Goal: Communication & Community: Connect with others

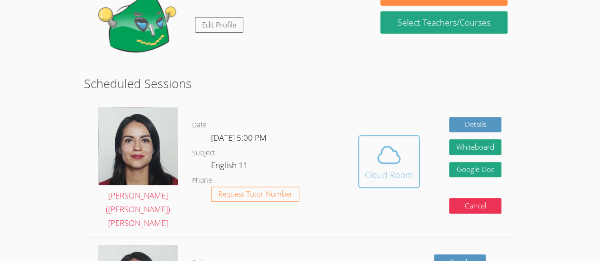
click at [408, 168] on div "Cloud Room" at bounding box center [389, 174] width 48 height 13
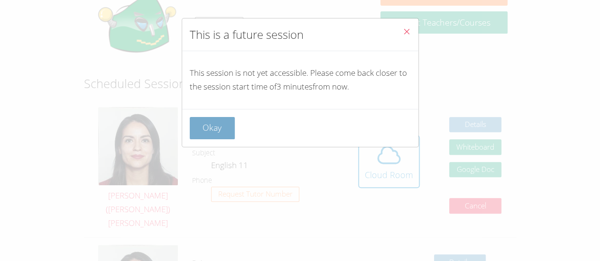
click at [204, 128] on button "Okay" at bounding box center [213, 128] width 46 height 22
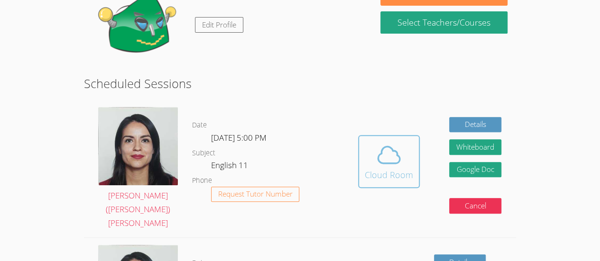
click at [384, 143] on icon at bounding box center [389, 155] width 27 height 27
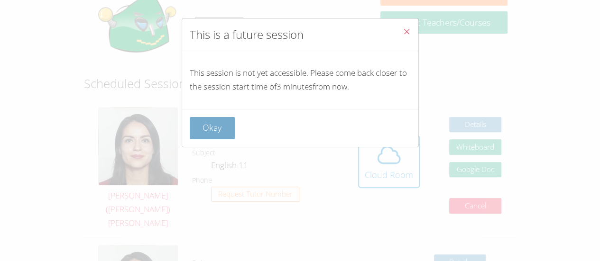
click at [220, 121] on button "Okay" at bounding box center [213, 128] width 46 height 22
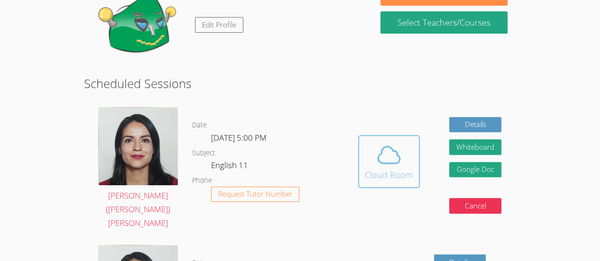
click at [386, 153] on icon at bounding box center [389, 155] width 27 height 27
click at [395, 151] on icon at bounding box center [389, 155] width 27 height 27
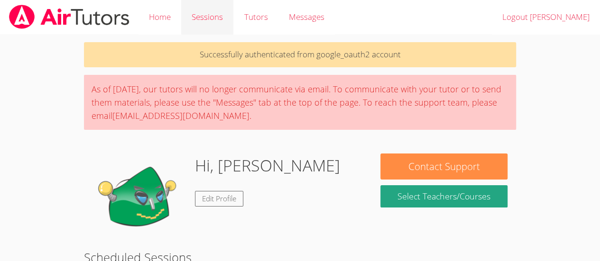
click at [221, 23] on link "Sessions" at bounding box center [207, 17] width 52 height 35
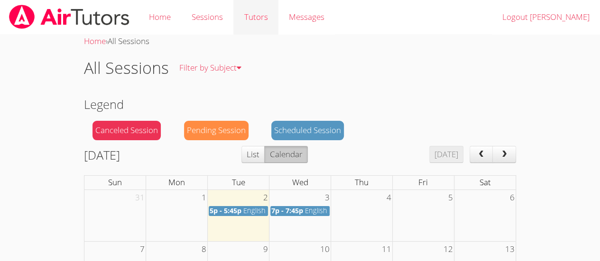
click at [265, 20] on link "Tutors" at bounding box center [255, 17] width 45 height 35
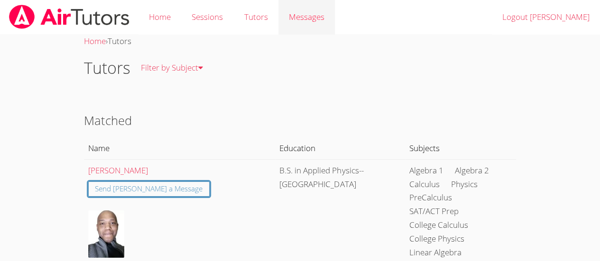
click at [295, 22] on span "Messages" at bounding box center [307, 16] width 36 height 11
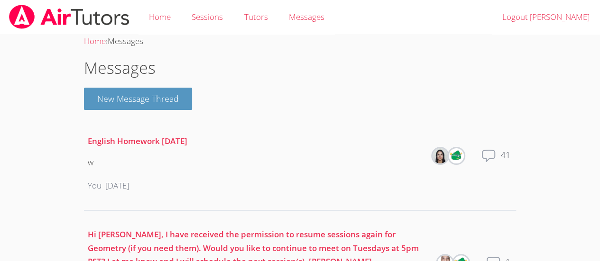
scroll to position [92, 0]
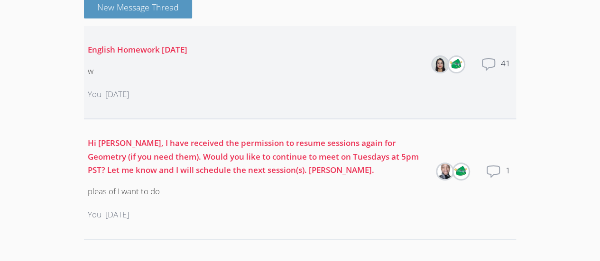
click at [504, 47] on li "English Homework 3/28/25 w You 3 months ago Members Total messages 41" at bounding box center [300, 72] width 432 height 93
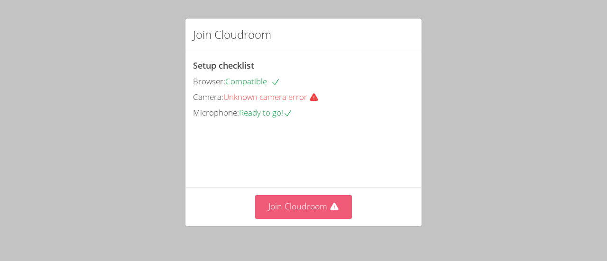
click at [303, 202] on button "Join Cloudroom" at bounding box center [303, 206] width 97 height 23
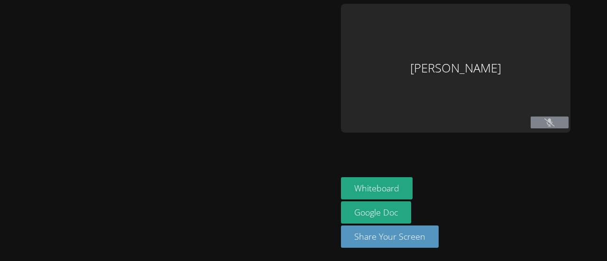
click at [544, 121] on button at bounding box center [550, 123] width 38 height 12
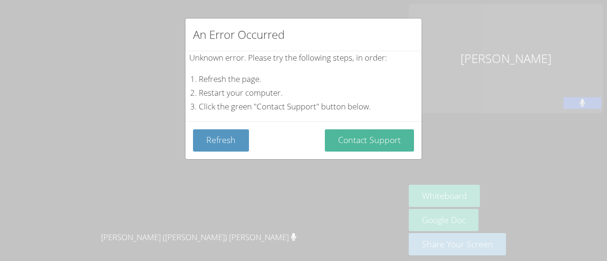
click at [363, 143] on button "Contact Support" at bounding box center [369, 140] width 89 height 22
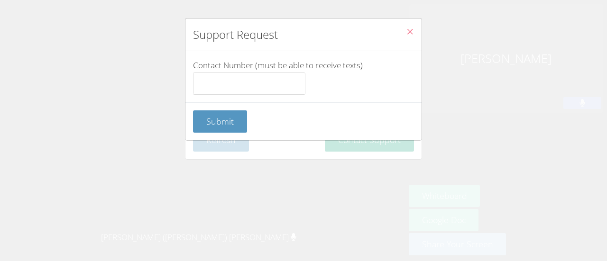
click at [406, 32] on icon "Close" at bounding box center [410, 32] width 8 height 8
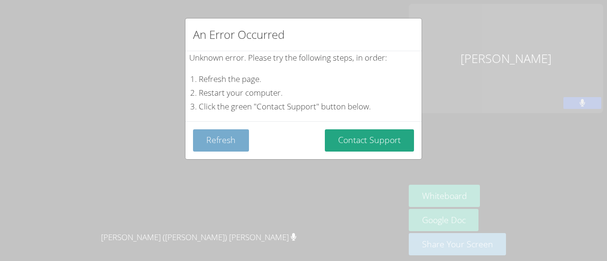
click at [232, 129] on button "Refresh" at bounding box center [221, 140] width 56 height 22
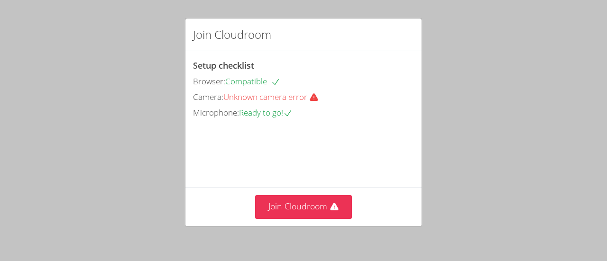
drag, startPoint x: 302, startPoint y: 149, endPoint x: 302, endPoint y: 125, distance: 24.7
click at [302, 125] on div "Setup checklist Browser: Compatible Camera: Unknown camera error Microphone: Re…" at bounding box center [303, 119] width 236 height 136
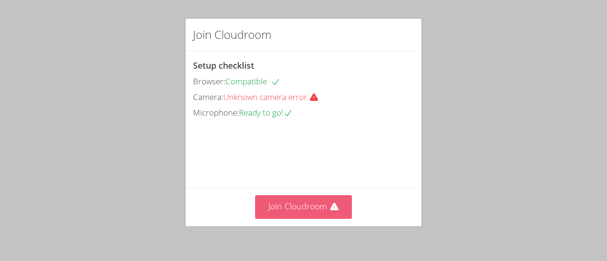
click at [288, 201] on button "Join Cloudroom" at bounding box center [303, 206] width 97 height 23
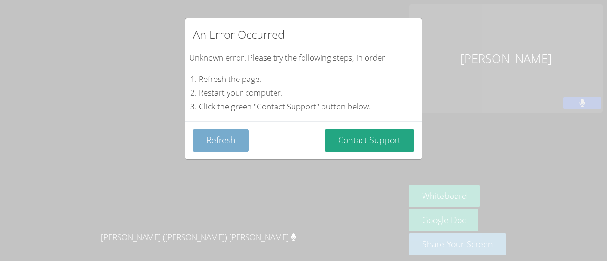
click at [240, 137] on button "Refresh" at bounding box center [221, 140] width 56 height 22
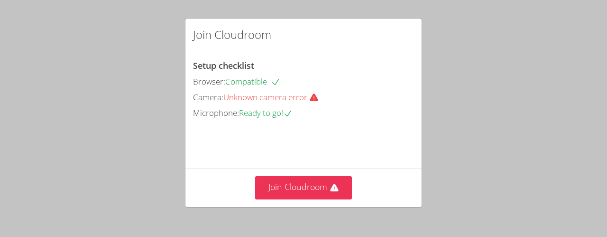
drag, startPoint x: 124, startPoint y: 0, endPoint x: 242, endPoint y: 122, distance: 169.7
click at [242, 122] on div "Setup checklist Browser: Compatible Camera: Unknown camera error Microphone: Re…" at bounding box center [303, 109] width 236 height 117
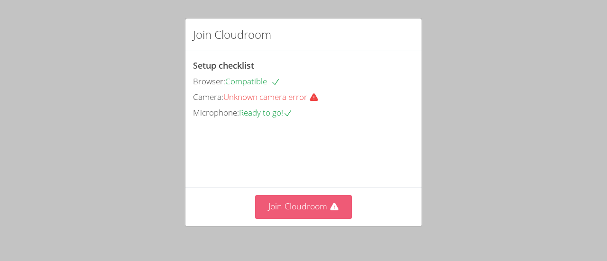
click at [298, 198] on button "Join Cloudroom" at bounding box center [303, 206] width 97 height 23
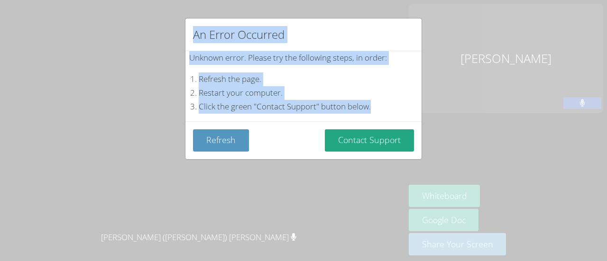
drag, startPoint x: 188, startPoint y: 26, endPoint x: 318, endPoint y: 129, distance: 165.4
click at [318, 129] on div "An Error Occurred Unknown error. Please try the following steps, in order: Refr…" at bounding box center [303, 89] width 237 height 142
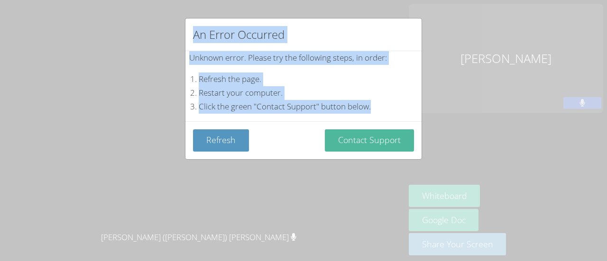
click at [342, 132] on button "Contact Support" at bounding box center [369, 140] width 89 height 22
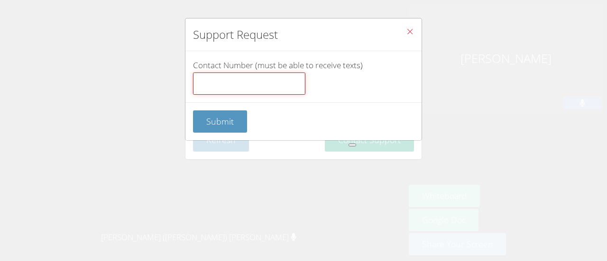
click at [287, 83] on input "Contact Number (must be able to receive texts)" at bounding box center [249, 84] width 112 height 23
click at [406, 28] on icon "Close" at bounding box center [410, 32] width 8 height 8
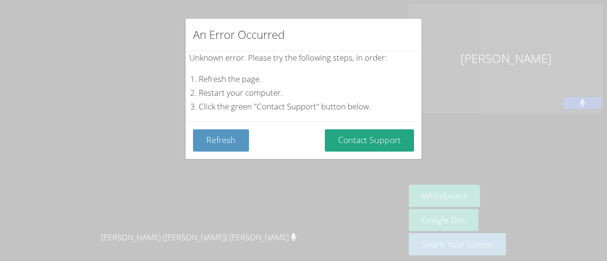
click at [404, 27] on div "An Error Occurred" at bounding box center [303, 34] width 236 height 33
click at [473, 12] on div "An Error Occurred Unknown error. Please try the following steps, in order: Refr…" at bounding box center [303, 130] width 607 height 261
click at [519, 201] on div "An Error Occurred Unknown error. Please try the following steps, in order: Refr…" at bounding box center [303, 130] width 607 height 261
click at [519, 196] on div "An Error Occurred Unknown error. Please try the following steps, in order: Refr…" at bounding box center [303, 130] width 607 height 261
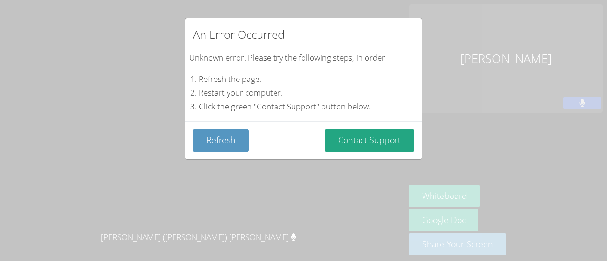
drag, startPoint x: 519, startPoint y: 196, endPoint x: 570, endPoint y: 207, distance: 52.4
click at [570, 207] on div "An Error Occurred Unknown error. Please try the following steps, in order: Refr…" at bounding box center [303, 130] width 607 height 261
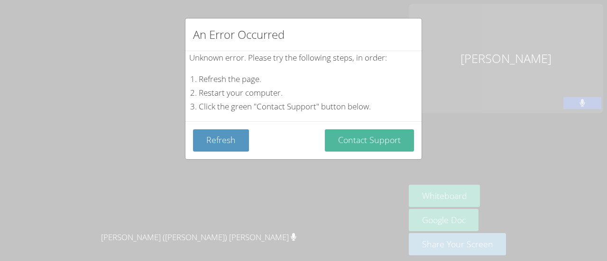
click at [385, 131] on button "Contact Support" at bounding box center [369, 140] width 89 height 22
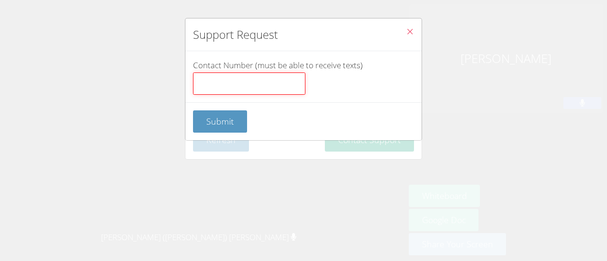
click at [254, 77] on input "Contact Number (must be able to receive texts)" at bounding box center [249, 84] width 112 height 23
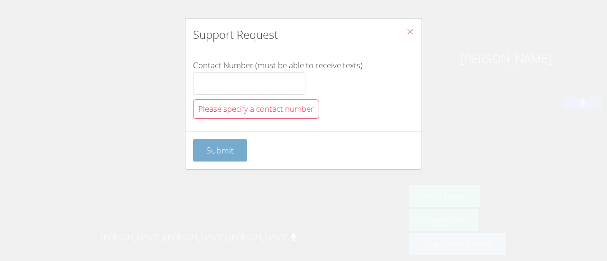
click at [230, 143] on button "Submit" at bounding box center [220, 150] width 54 height 22
click at [234, 142] on button "Submit" at bounding box center [220, 150] width 54 height 22
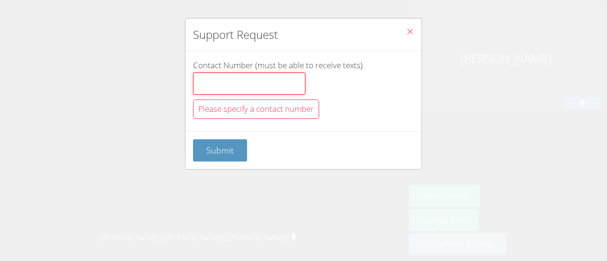
click at [248, 84] on input "Contact Number (must be able to receive texts)" at bounding box center [249, 84] width 112 height 23
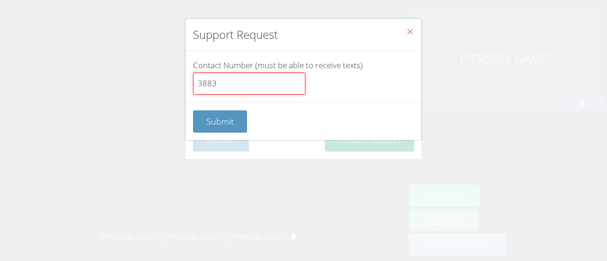
type input "3883"
click at [228, 102] on div "Submit" at bounding box center [303, 121] width 236 height 38
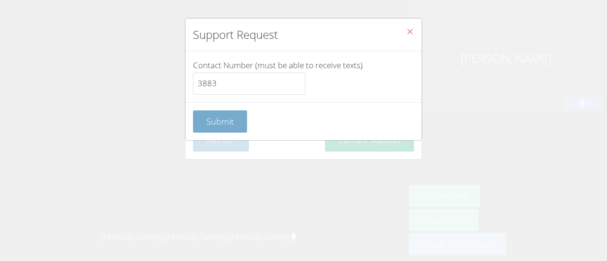
click at [231, 112] on button "Submit" at bounding box center [220, 121] width 54 height 22
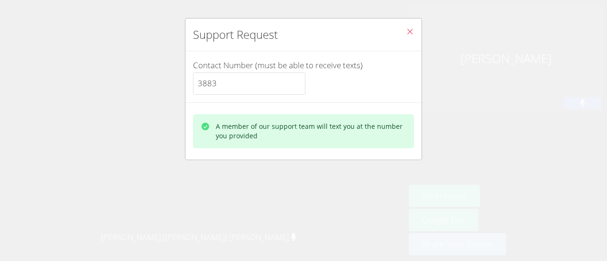
click at [409, 34] on button "Close" at bounding box center [409, 32] width 23 height 29
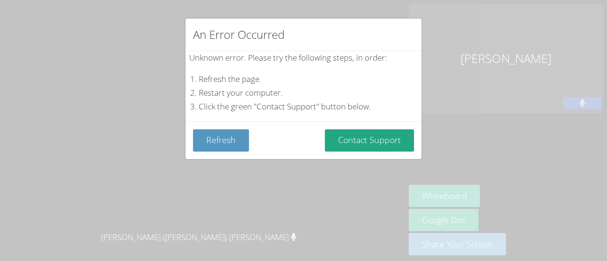
click at [409, 34] on div "An Error Occurred" at bounding box center [303, 34] width 236 height 33
click at [214, 145] on button "Refresh" at bounding box center [221, 140] width 56 height 22
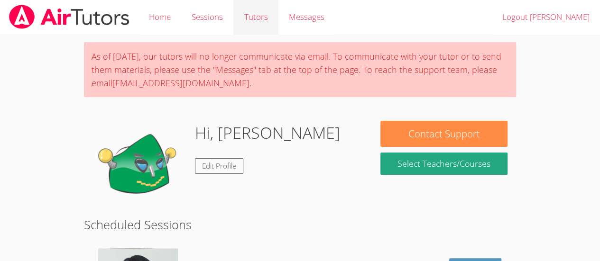
click at [249, 6] on link "Tutors" at bounding box center [255, 17] width 45 height 35
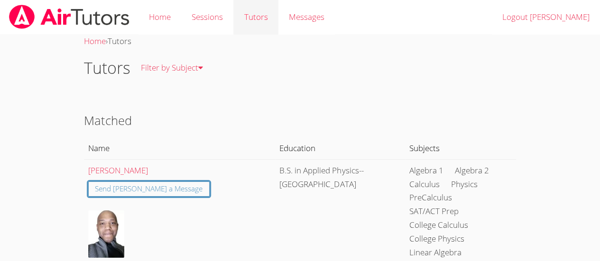
click at [247, 20] on link "Tutors" at bounding box center [255, 17] width 45 height 35
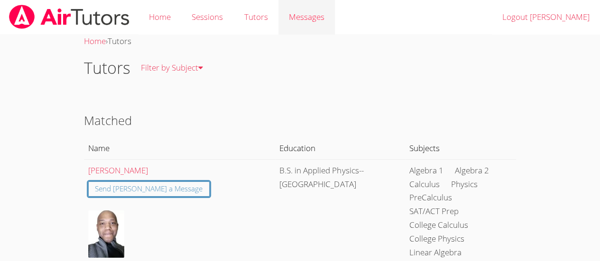
click at [297, 11] on div "Messages" at bounding box center [307, 17] width 36 height 14
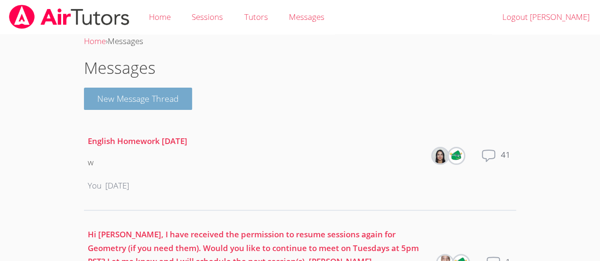
click at [165, 102] on button "New Message Thread" at bounding box center [138, 99] width 108 height 22
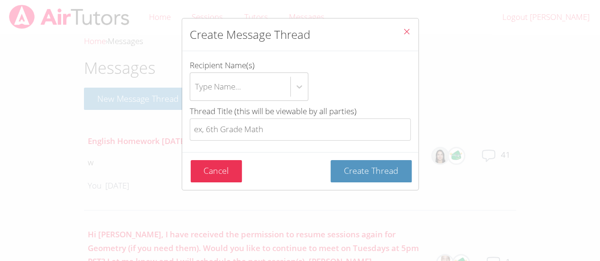
click at [395, 26] on button "Close" at bounding box center [406, 32] width 23 height 29
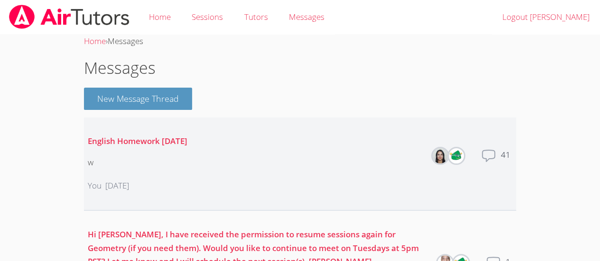
click at [488, 152] on icon at bounding box center [488, 155] width 15 height 15
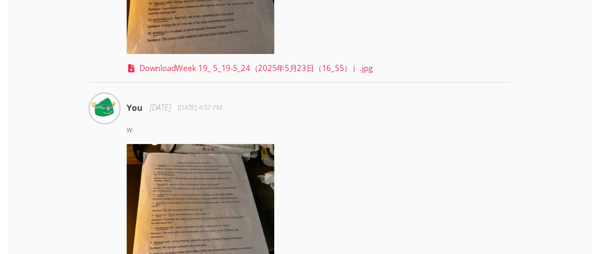
scroll to position [496, 0]
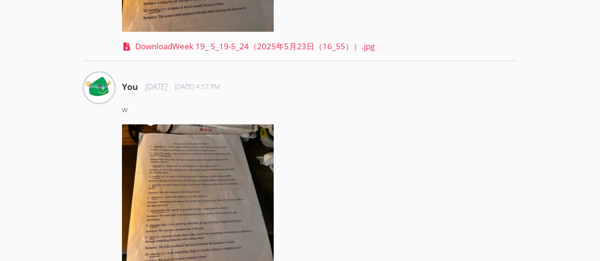
type textarea "Periodically Indication Precaution Record Resolving Adhere Monitor Routine Rest…"
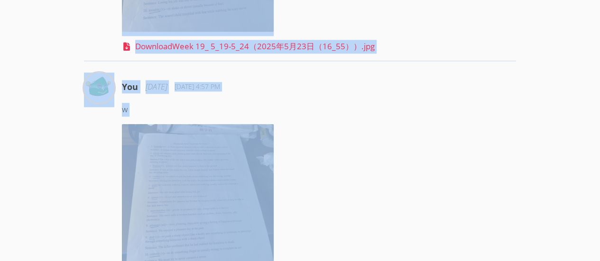
drag, startPoint x: 597, startPoint y: 30, endPoint x: 601, endPoint y: 19, distance: 11.3
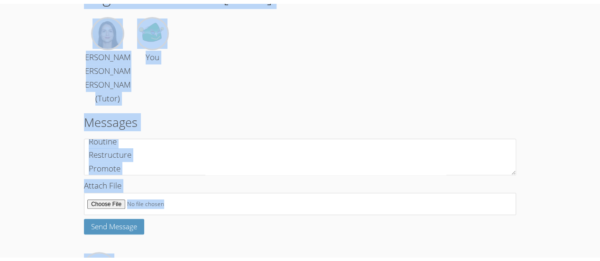
scroll to position [91, 0]
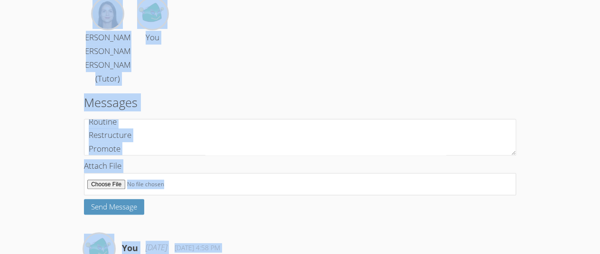
click at [417, 46] on div "Jacqueline (Jackie) Reynoza (Tutor) You" at bounding box center [300, 41] width 432 height 89
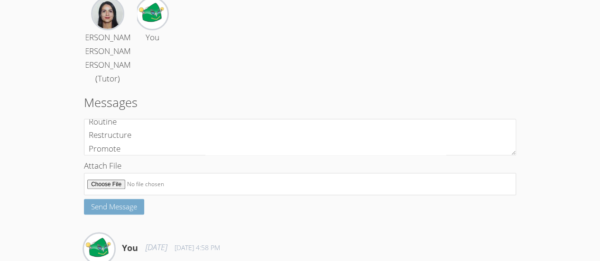
click at [110, 207] on span "Send Message" at bounding box center [114, 206] width 46 height 9
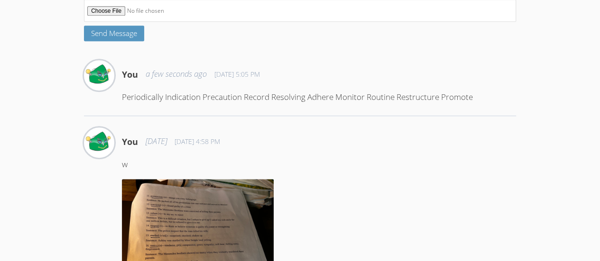
scroll to position [165, 0]
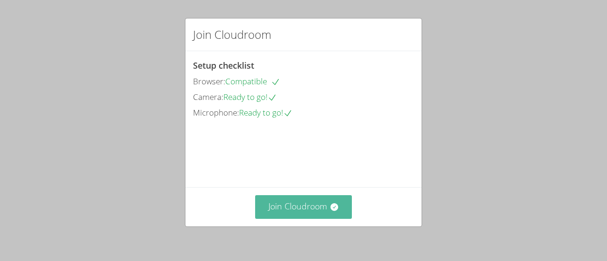
click at [284, 210] on button "Join Cloudroom" at bounding box center [303, 206] width 97 height 23
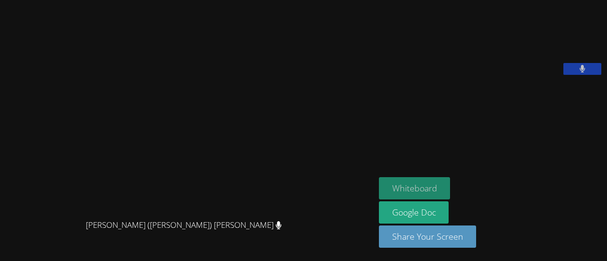
click at [413, 189] on button "Whiteboard" at bounding box center [415, 188] width 72 height 22
